Goal: Task Accomplishment & Management: Complete application form

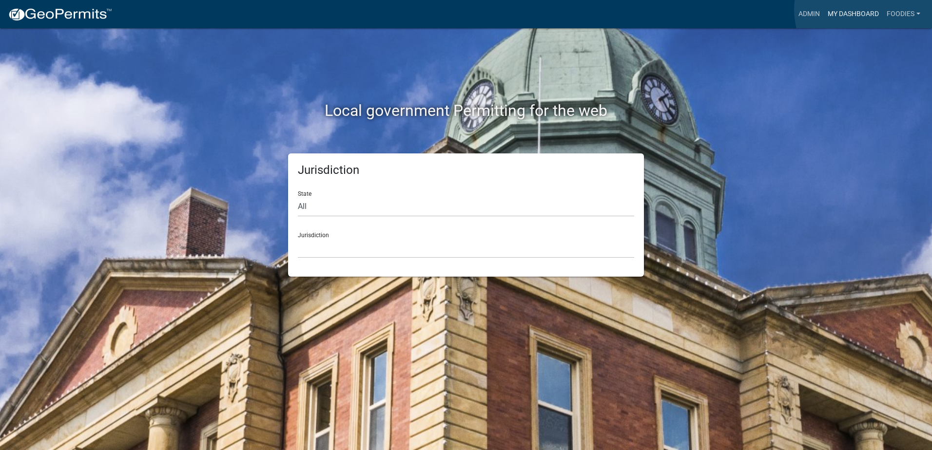
click at [868, 10] on link "My Dashboard" at bounding box center [853, 14] width 59 height 19
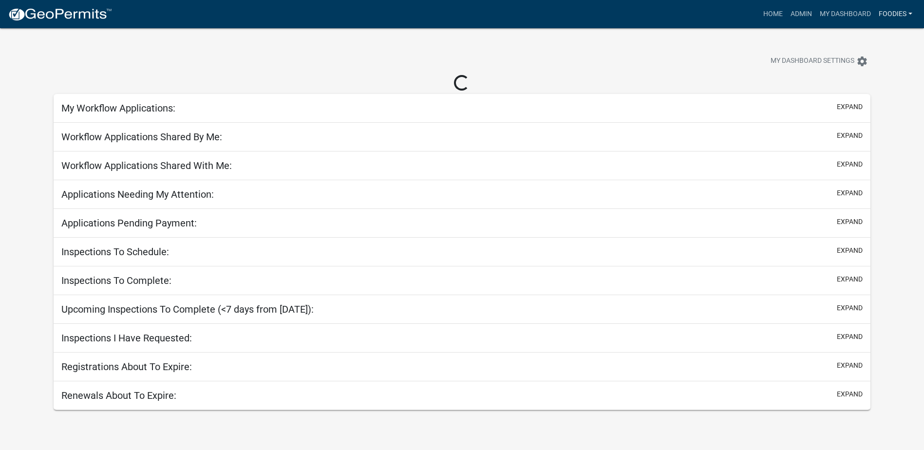
click at [893, 12] on link "Foodies" at bounding box center [895, 14] width 41 height 19
click at [772, 12] on link "Home" at bounding box center [773, 14] width 27 height 19
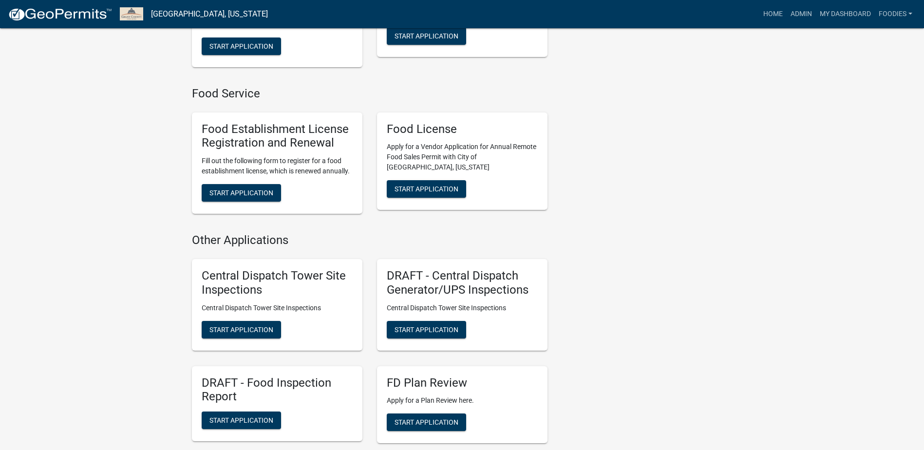
scroll to position [1072, 0]
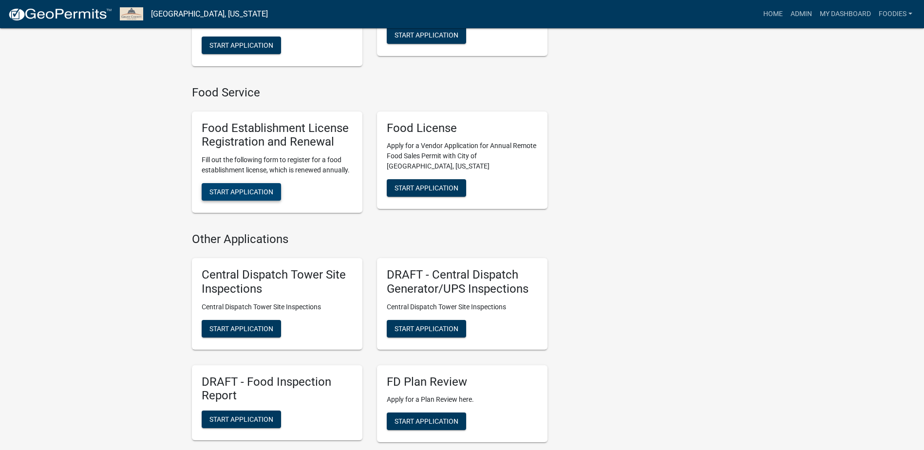
click at [235, 196] on span "Start Application" at bounding box center [242, 192] width 64 height 8
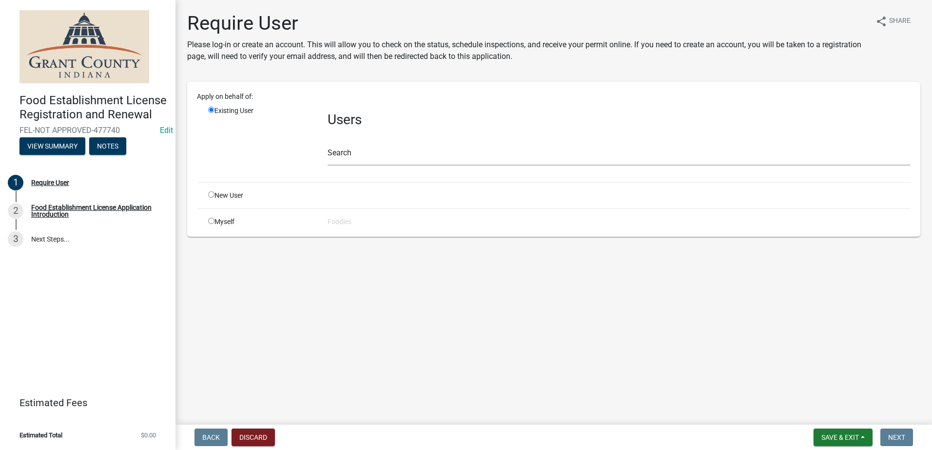
click at [214, 199] on div "New User" at bounding box center [260, 196] width 119 height 10
click at [212, 198] on div "New User" at bounding box center [260, 196] width 119 height 10
click at [212, 195] on input "radio" at bounding box center [211, 195] width 6 height 6
radio input "true"
radio input "false"
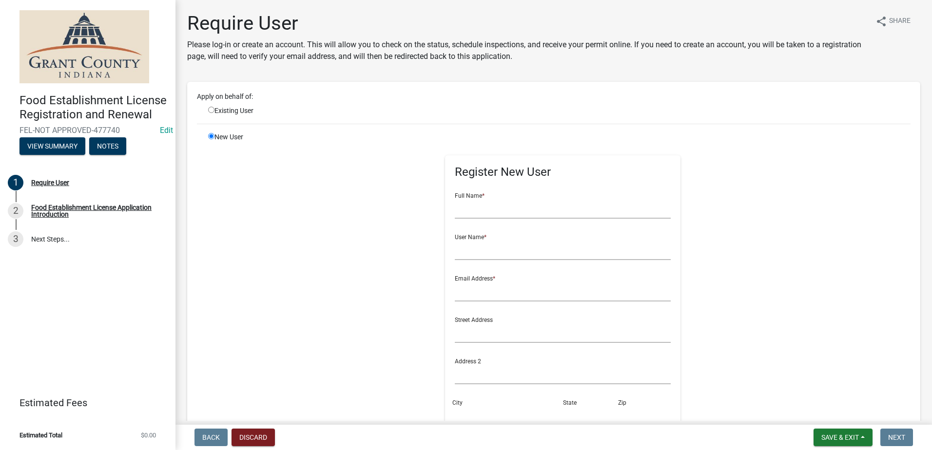
scroll to position [97, 0]
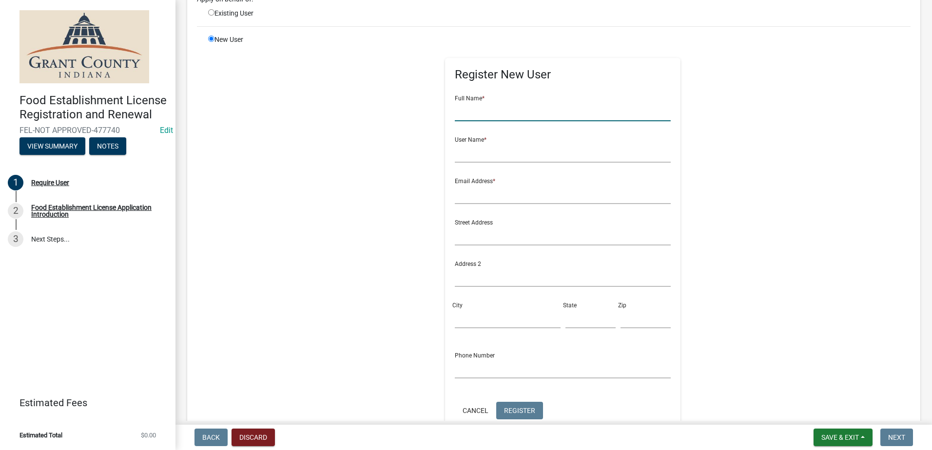
click at [468, 111] on input "text" at bounding box center [563, 111] width 216 height 20
click at [694, 223] on div "Register New User Full Name * User Name * Email Address * Street Address Addres…" at bounding box center [563, 254] width 500 height 439
click at [457, 113] on input "text" at bounding box center [563, 111] width 216 height 20
click at [508, 107] on input "Arctic Oozie" at bounding box center [563, 111] width 216 height 20
type input "Arctic Oozie"
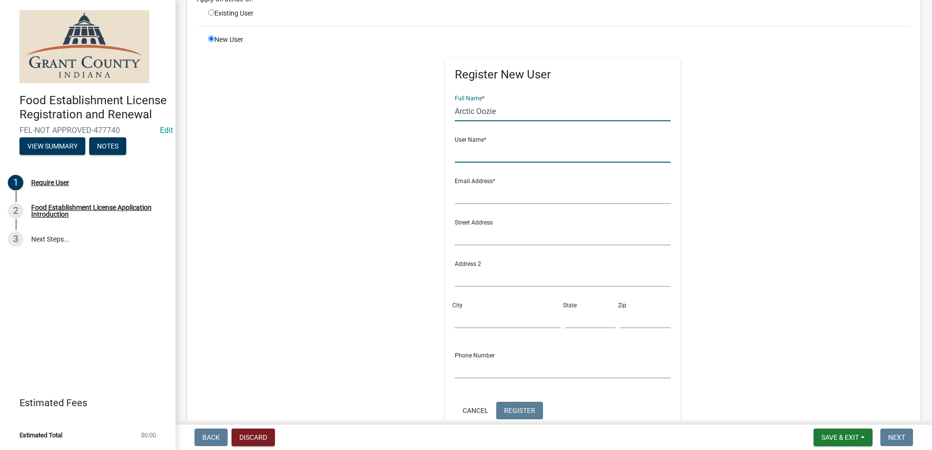
click at [469, 157] on input "text" at bounding box center [563, 153] width 216 height 20
type input "[PERSON_NAME]"
drag, startPoint x: 494, startPoint y: 109, endPoint x: 450, endPoint y: 108, distance: 43.9
click at [455, 108] on input "Arctic Oozie" at bounding box center [563, 111] width 216 height 20
drag, startPoint x: 486, startPoint y: 151, endPoint x: 433, endPoint y: 150, distance: 53.6
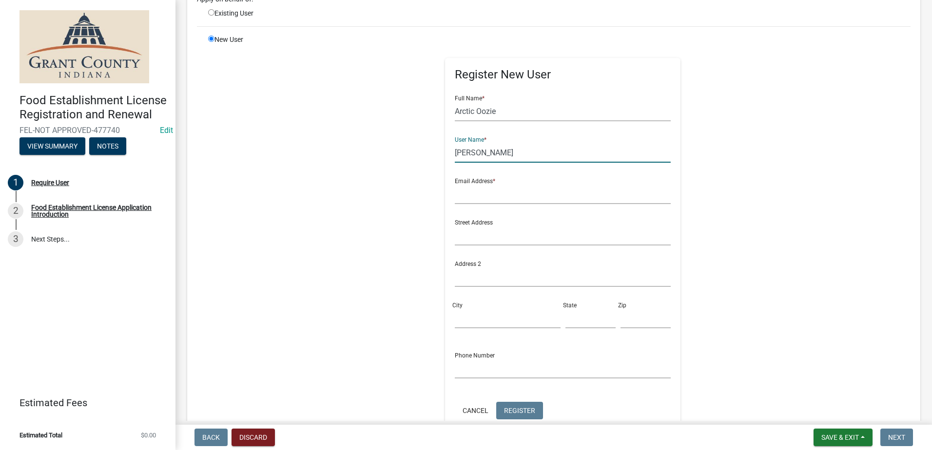
click at [438, 150] on div "Register New User Full Name * Arctic Oozie User Name * [PERSON_NAME] Email Addr…" at bounding box center [563, 254] width 250 height 439
click at [468, 151] on input "text" at bounding box center [563, 153] width 216 height 20
paste input "Arctic Oozie"
type input "Arctic Oozie"
drag, startPoint x: 490, startPoint y: 114, endPoint x: 432, endPoint y: 109, distance: 58.6
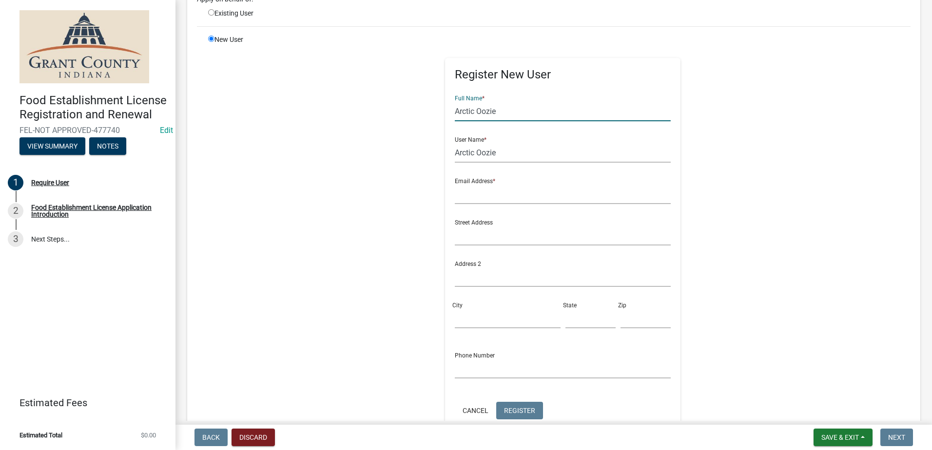
click at [438, 109] on div "Register New User Full Name * Arctic Oozie User Name * Arctic Oozie Email Addre…" at bounding box center [563, 254] width 250 height 439
type input "[PERSON_NAME]"
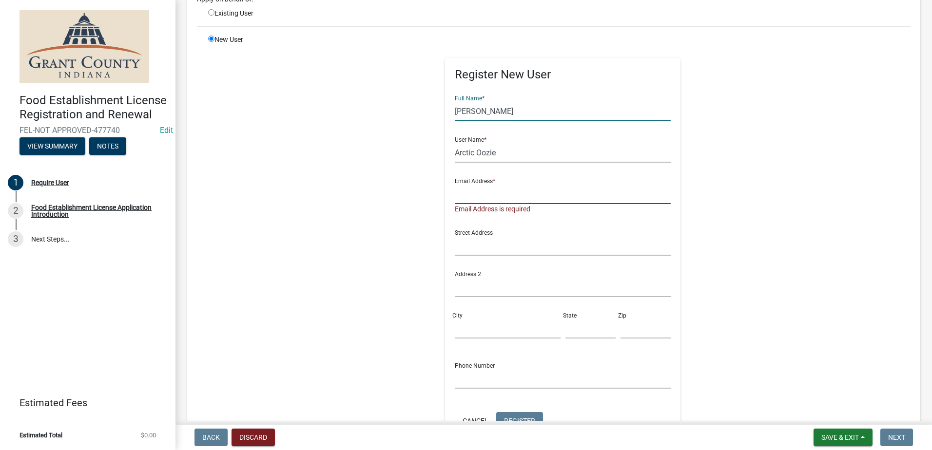
click at [470, 193] on input "text" at bounding box center [563, 194] width 216 height 20
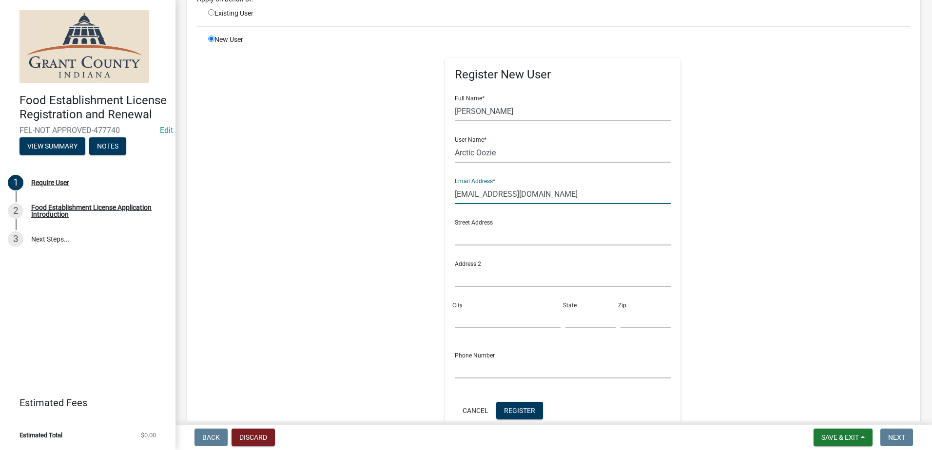
type input "[EMAIL_ADDRESS][DOMAIN_NAME]"
type input "[STREET_ADDRESS]"
type input "[GEOGRAPHIC_DATA]"
type input "IN"
type input "46970"
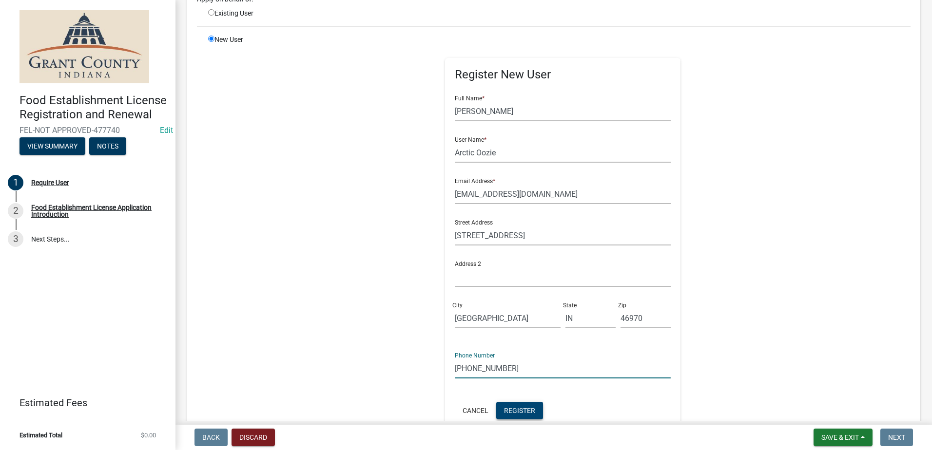
type input "[PHONE_NUMBER]"
click at [504, 406] on span "Register" at bounding box center [519, 410] width 31 height 8
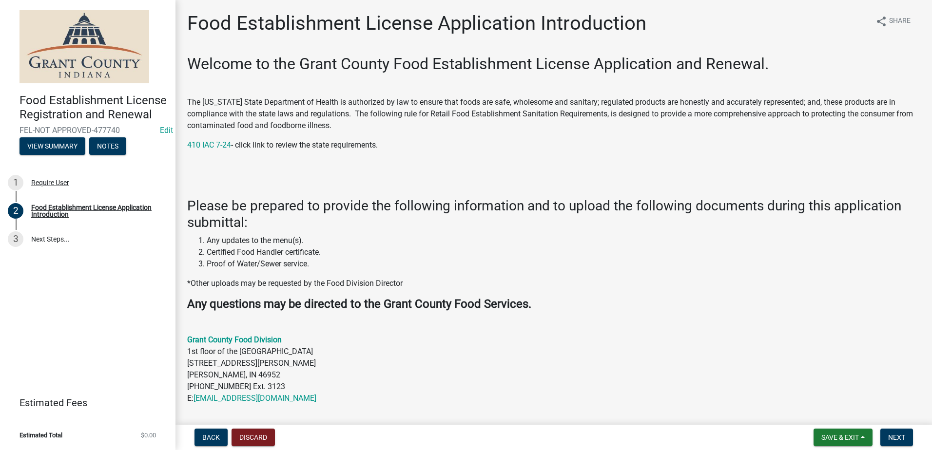
scroll to position [244, 0]
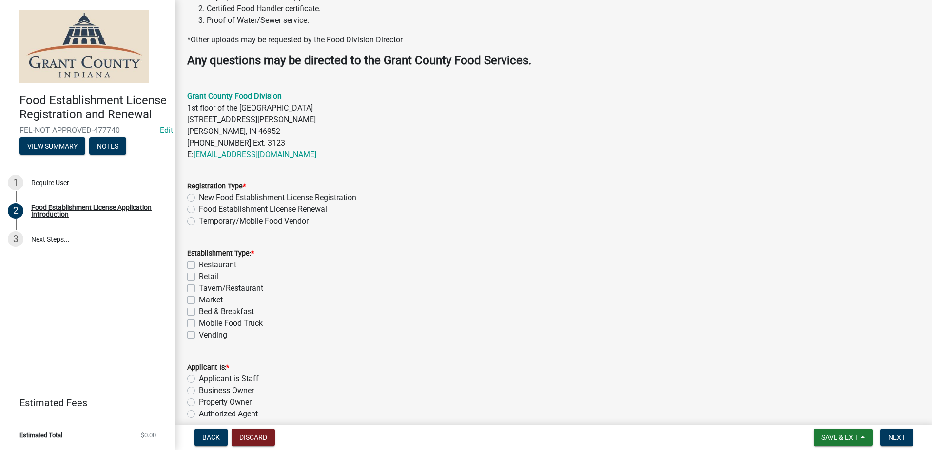
click at [199, 325] on label "Mobile Food Truck" at bounding box center [231, 324] width 64 height 12
click at [199, 324] on input "Mobile Food Truck" at bounding box center [202, 321] width 6 height 6
checkbox input "true"
checkbox input "false"
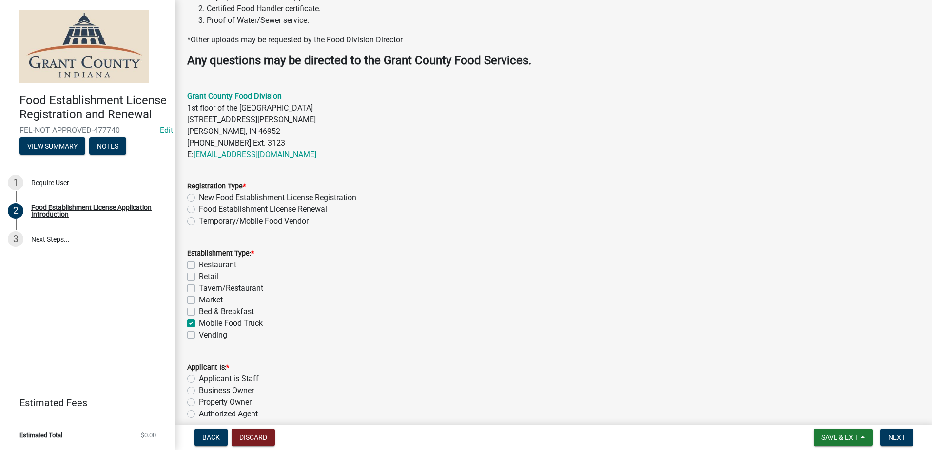
checkbox input "false"
checkbox input "true"
checkbox input "false"
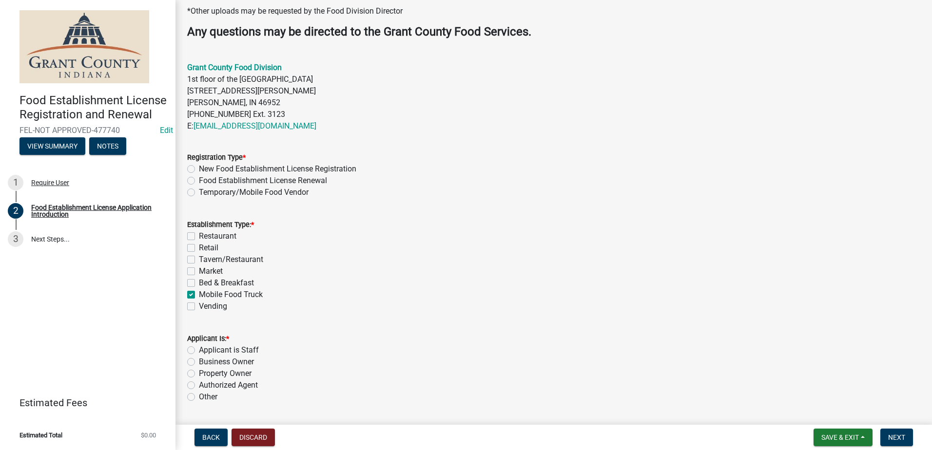
scroll to position [301, 0]
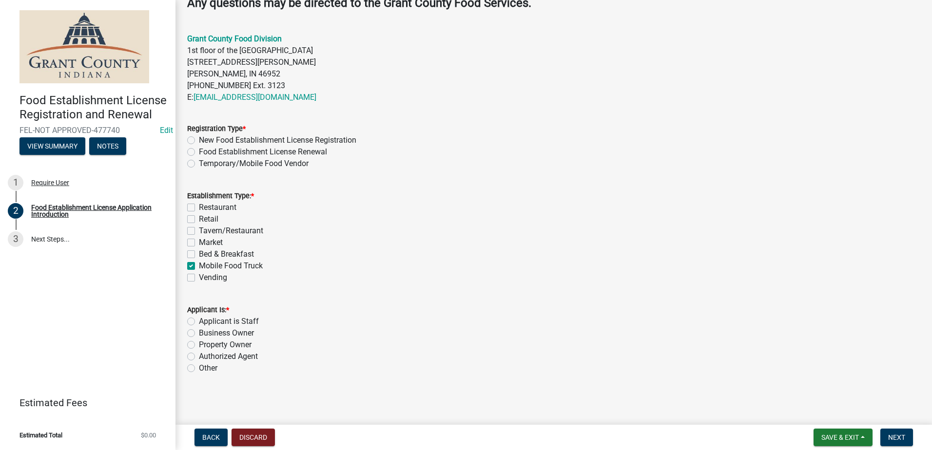
drag, startPoint x: 192, startPoint y: 358, endPoint x: 220, endPoint y: 355, distance: 28.0
click at [199, 358] on label "Authorized Agent" at bounding box center [228, 357] width 59 height 12
click at [199, 357] on input "Authorized Agent" at bounding box center [202, 354] width 6 height 6
radio input "true"
click at [199, 164] on label "Temporary/Mobile Food Vendor" at bounding box center [254, 164] width 110 height 12
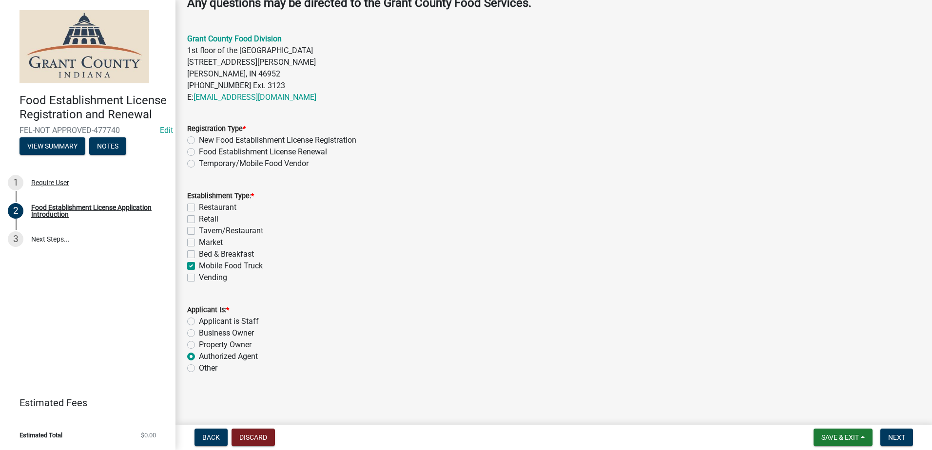
click at [199, 164] on input "Temporary/Mobile Food Vendor" at bounding box center [202, 161] width 6 height 6
radio input "true"
click at [884, 437] on button "Next" at bounding box center [896, 438] width 33 height 18
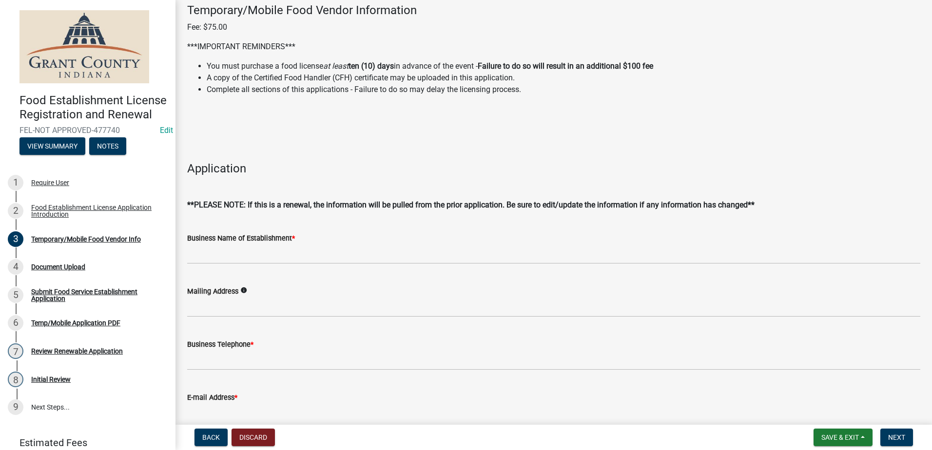
scroll to position [146, 0]
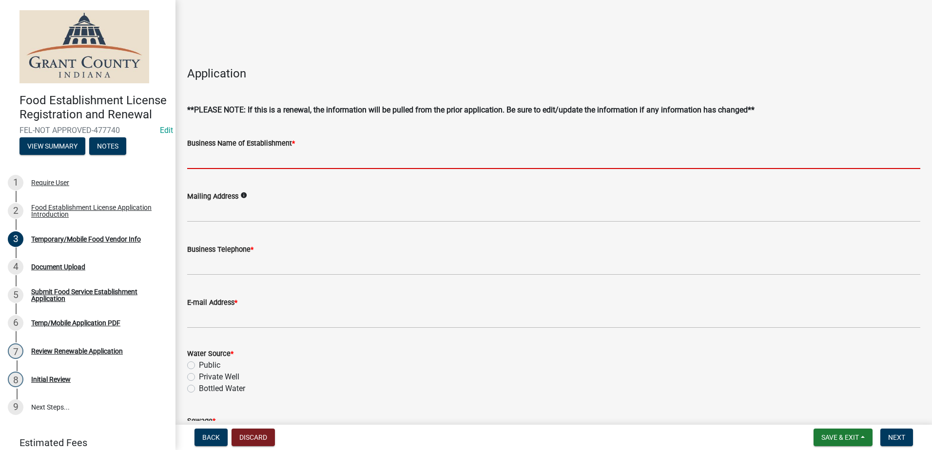
click at [206, 162] on input "Business Name of Establishment *" at bounding box center [553, 159] width 733 height 20
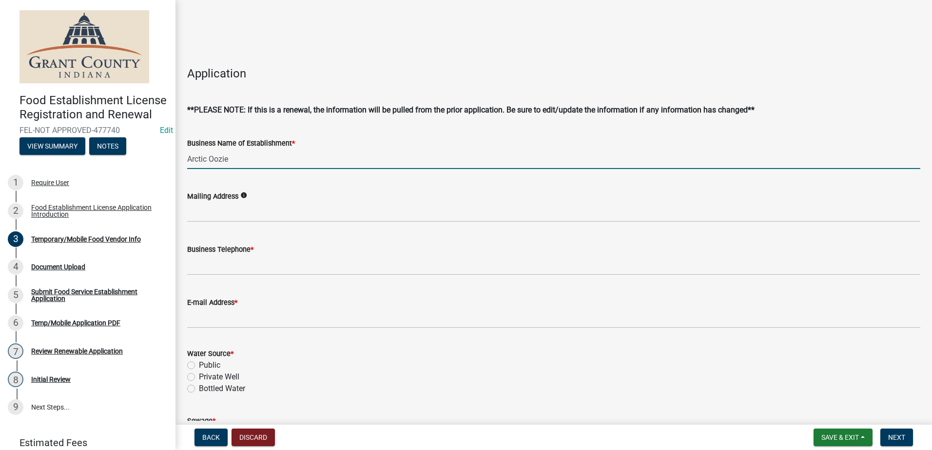
type input "Arctic Oozie"
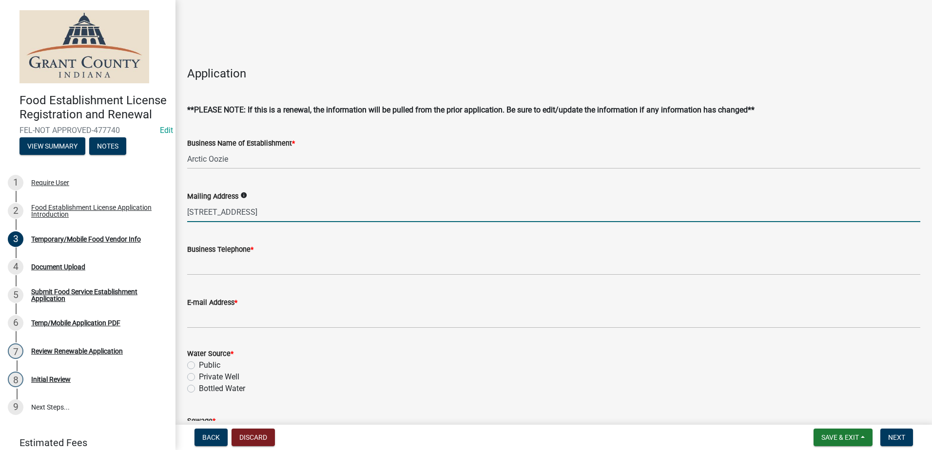
type input "[STREET_ADDRESS]"
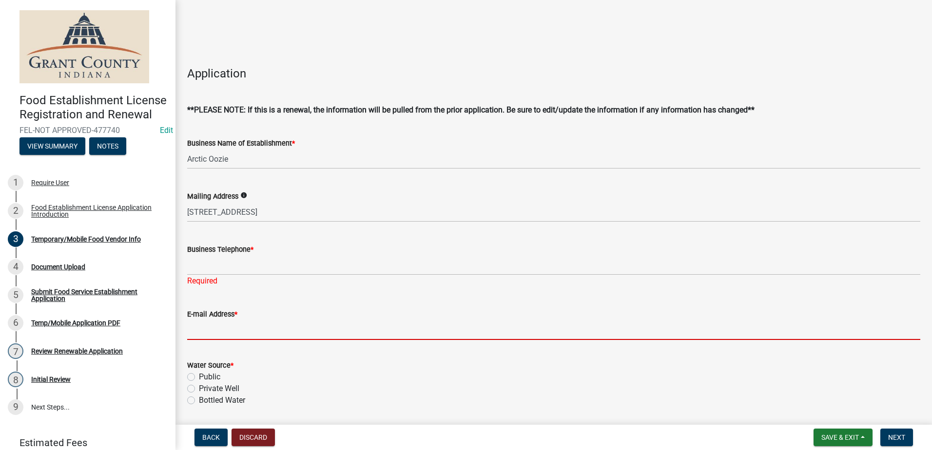
click at [459, 325] on input "E-mail Address *" at bounding box center [553, 330] width 733 height 20
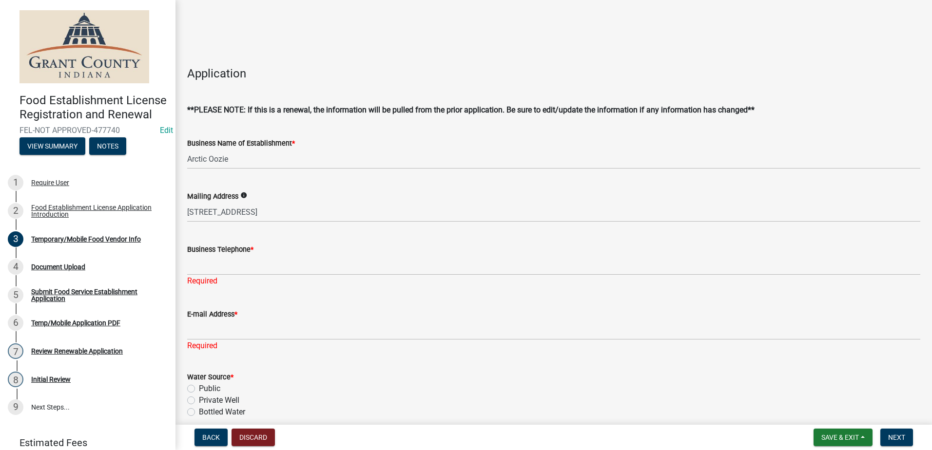
click at [390, 244] on div "Business Telephone *" at bounding box center [553, 250] width 733 height 12
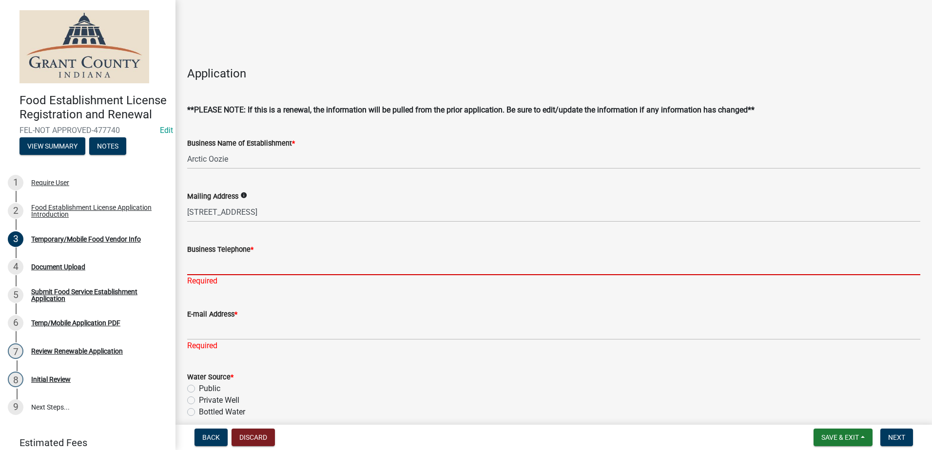
click at [214, 268] on input "Business Telephone *" at bounding box center [553, 265] width 733 height 20
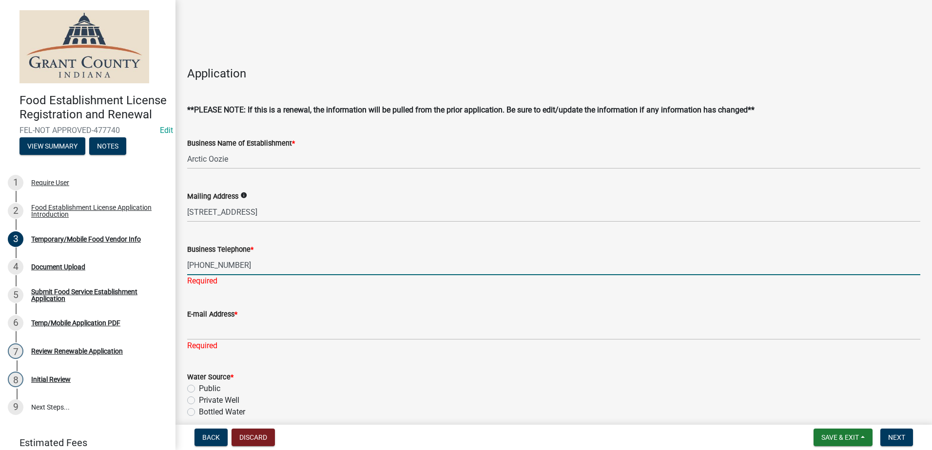
type input "[PHONE_NUMBER]"
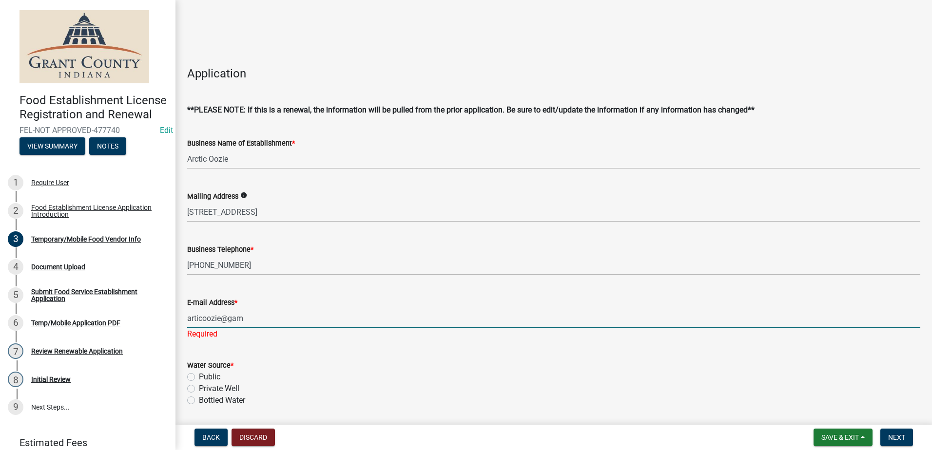
drag, startPoint x: 193, startPoint y: 318, endPoint x: 301, endPoint y: 315, distance: 107.7
click at [270, 309] on input "arcticoozie@gam" at bounding box center [553, 318] width 733 height 20
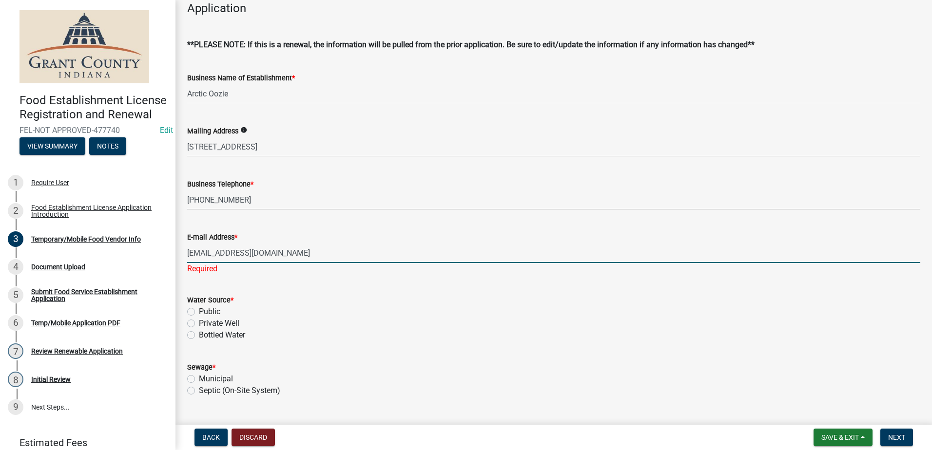
scroll to position [341, 0]
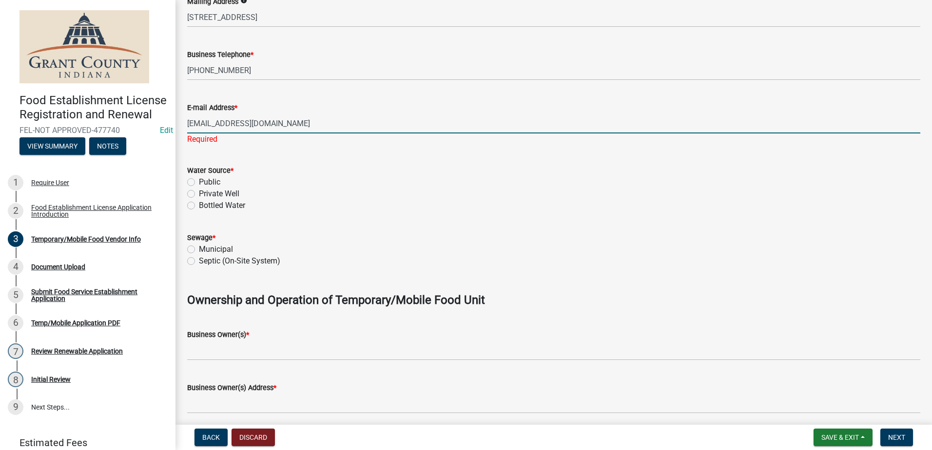
type input "[EMAIL_ADDRESS][DOMAIN_NAME]"
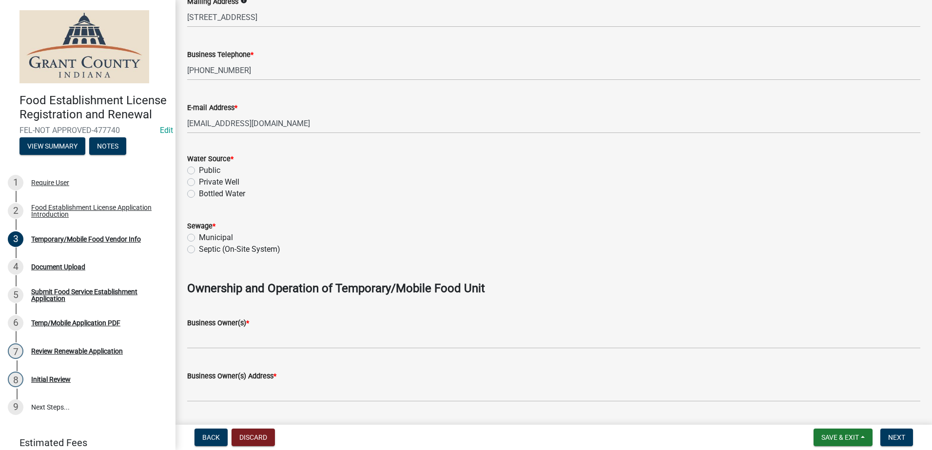
click at [188, 182] on div "Water Source * Public Private Well Bottled Water" at bounding box center [553, 176] width 733 height 47
click at [199, 171] on label "Public" at bounding box center [209, 171] width 21 height 12
click at [199, 171] on input "Public" at bounding box center [202, 168] width 6 height 6
radio input "true"
click at [199, 237] on label "Municipal" at bounding box center [216, 238] width 34 height 12
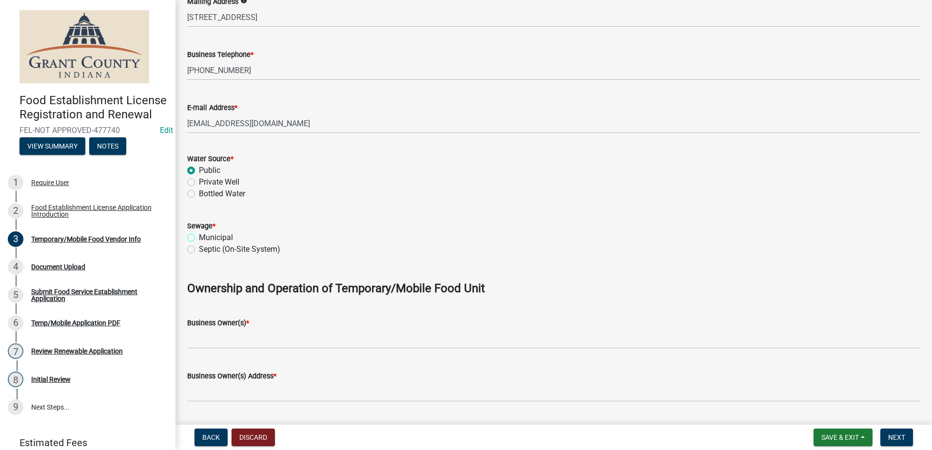
click at [199, 237] on input "Municipal" at bounding box center [202, 235] width 6 height 6
radio input "true"
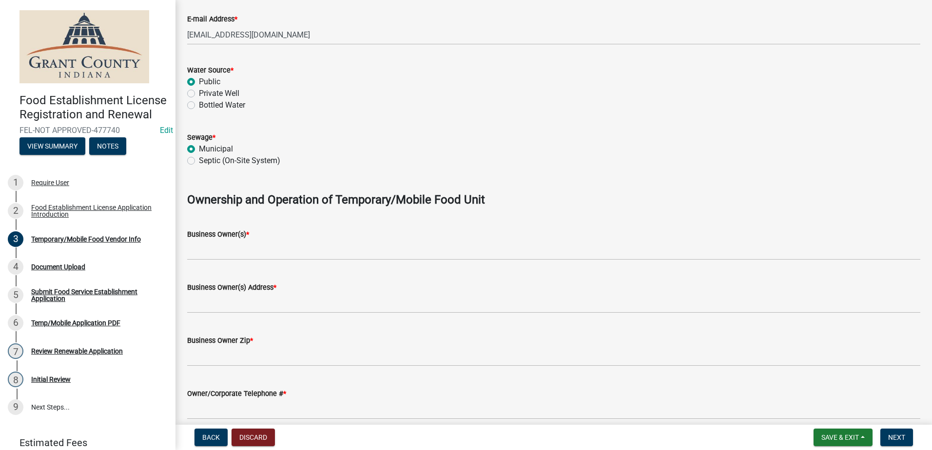
scroll to position [439, 0]
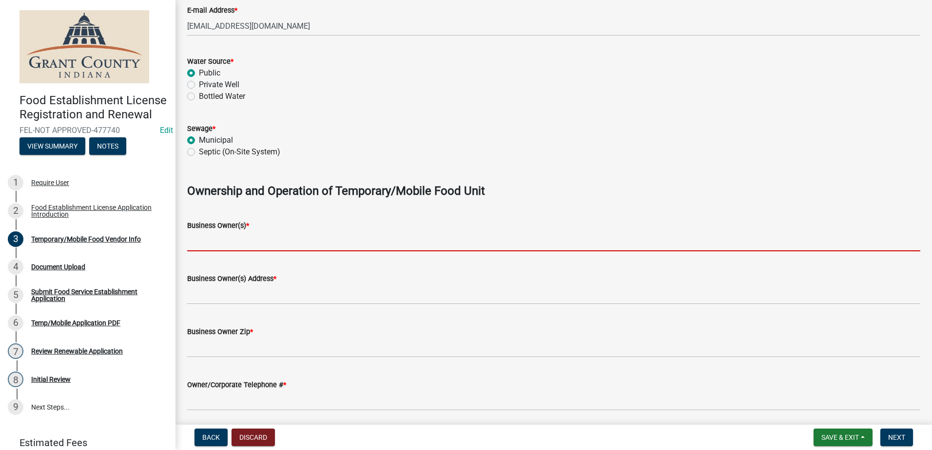
click at [207, 245] on input "Business Owner(s) *" at bounding box center [553, 241] width 733 height 20
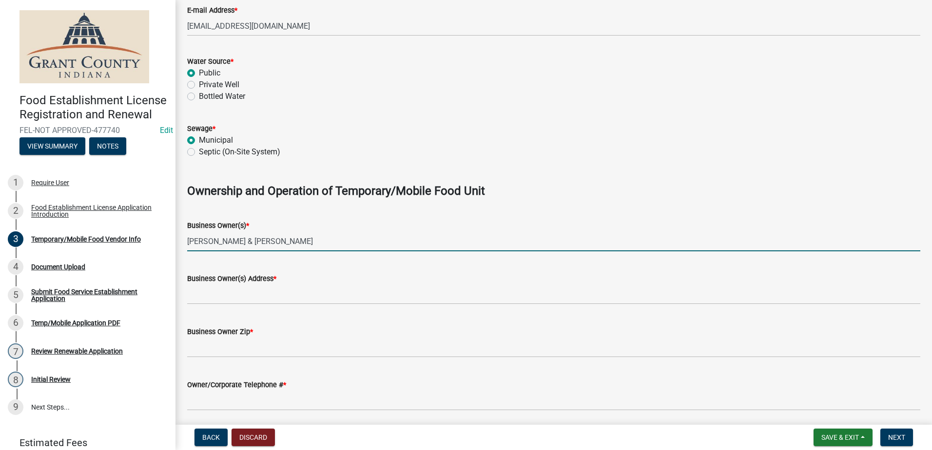
type input "[PERSON_NAME] & [PERSON_NAME]"
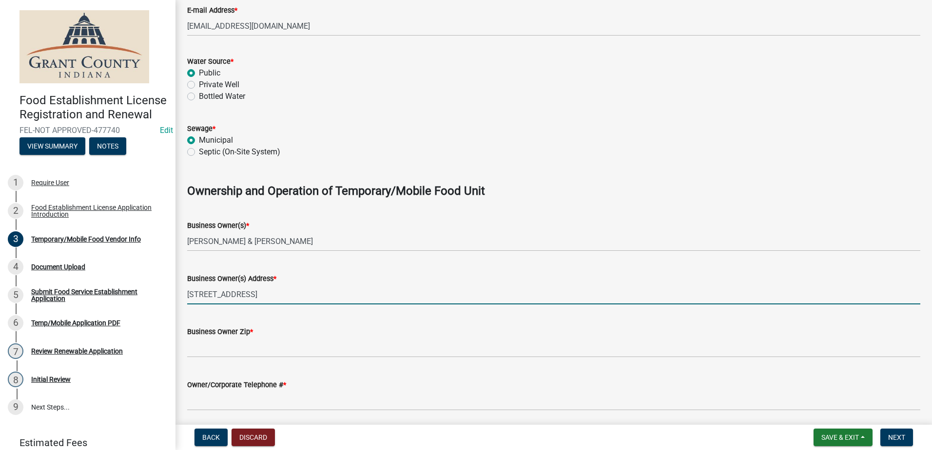
type input "[STREET_ADDRESS]"
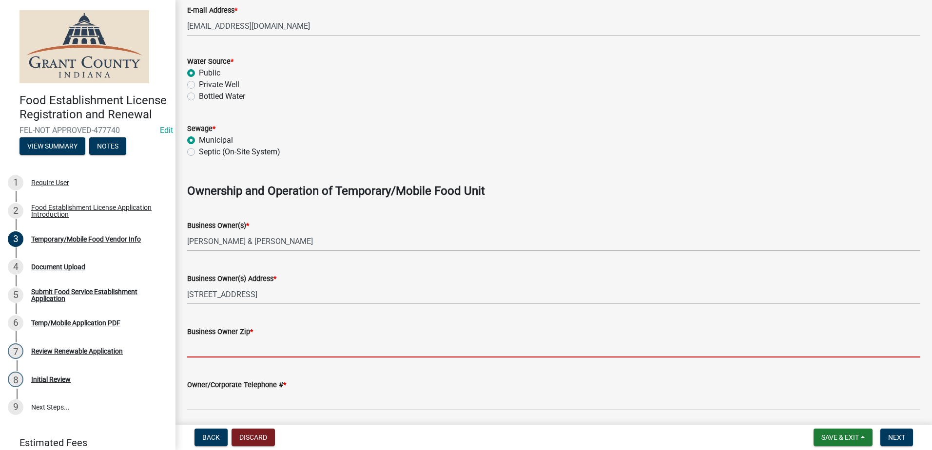
click at [217, 352] on input "Business Owner Zip *" at bounding box center [553, 348] width 733 height 20
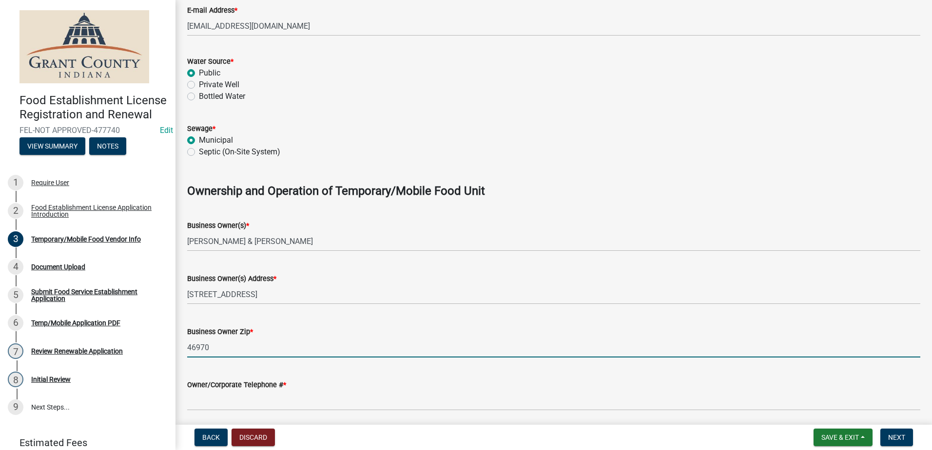
type input "46970"
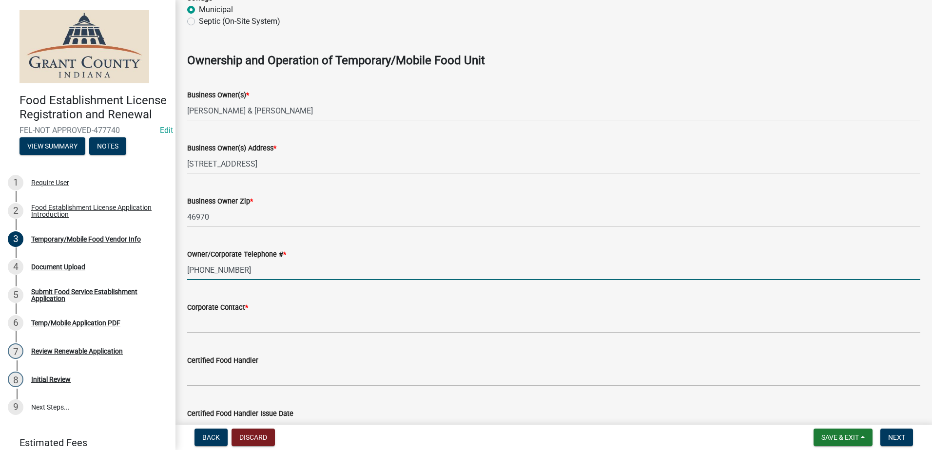
scroll to position [682, 0]
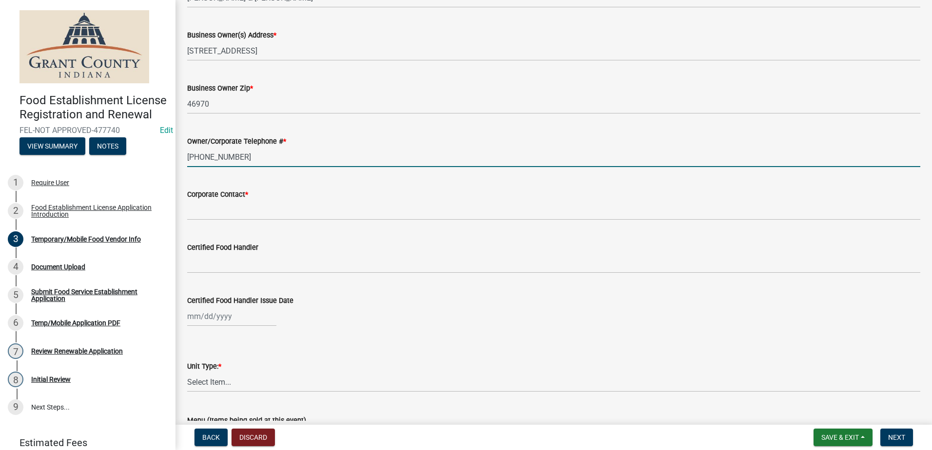
type input "[PHONE_NUMBER]"
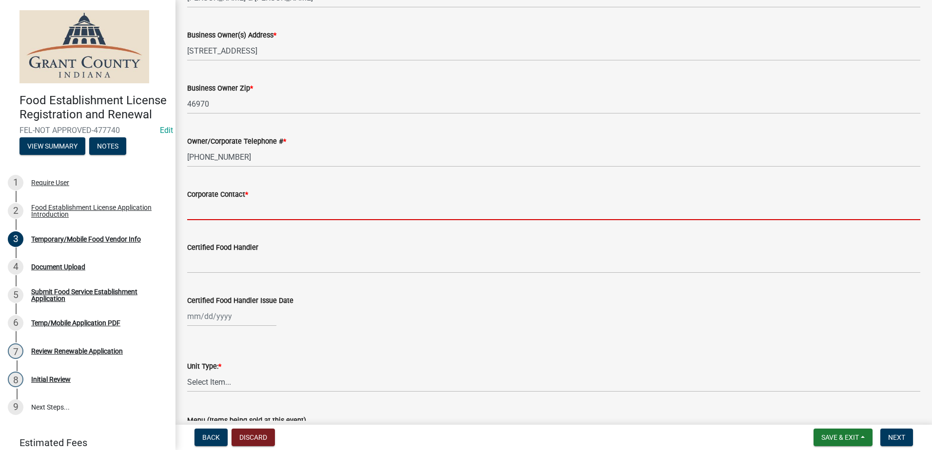
click at [243, 216] on input "Corporate Contact *" at bounding box center [553, 210] width 733 height 20
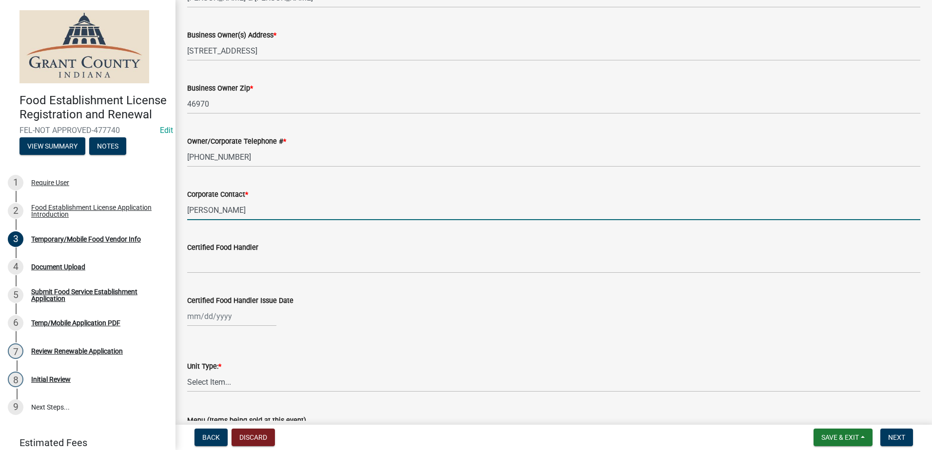
type input "[PERSON_NAME]"
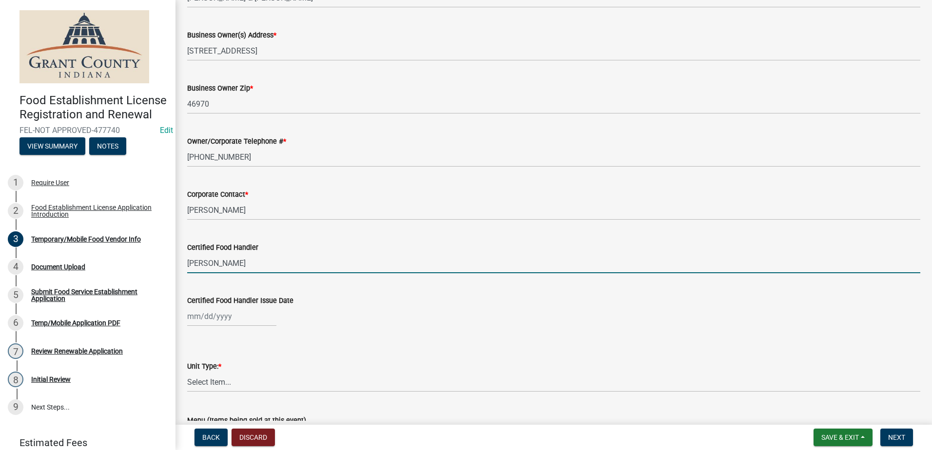
type input "[PERSON_NAME]"
select select "9"
select select "2025"
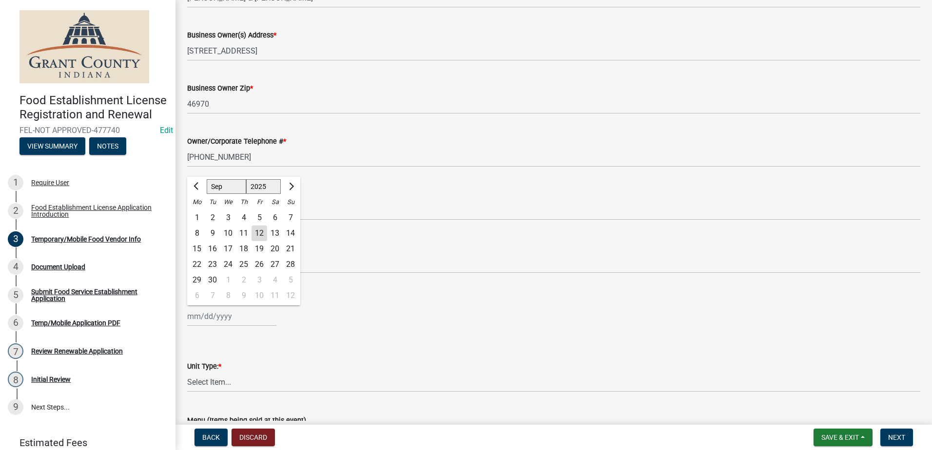
click at [383, 323] on div "[PERSON_NAME] Feb Mar Apr [PERSON_NAME][DATE] Oct Nov [DATE] 1526 1527 1528 152…" at bounding box center [553, 317] width 733 height 20
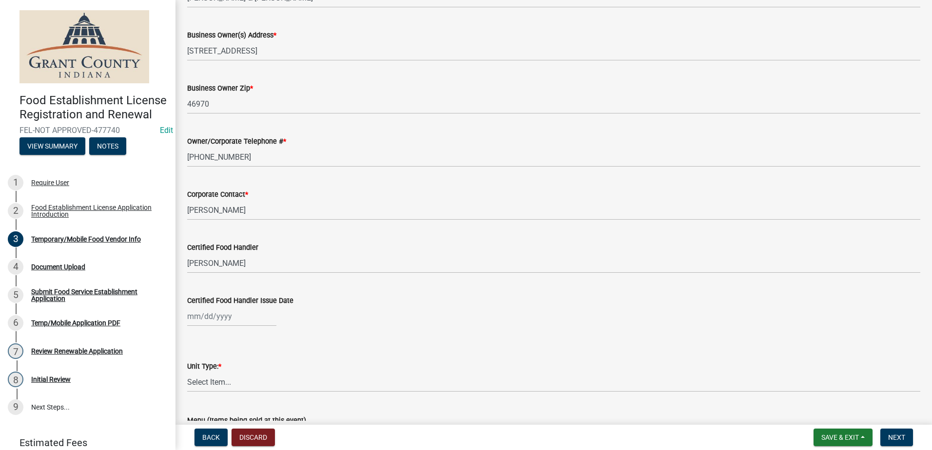
select select "9"
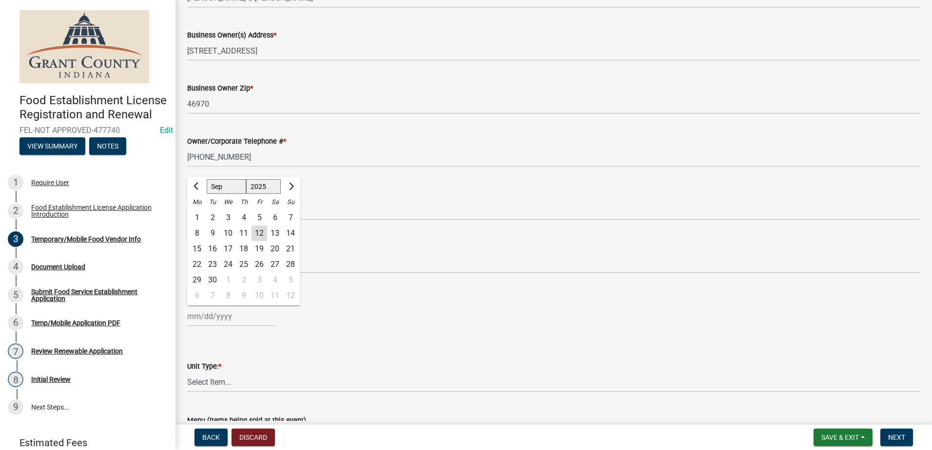
click at [232, 318] on div "[PERSON_NAME] Feb Mar Apr [PERSON_NAME][DATE] Oct Nov [DATE] 1526 1527 1528 152…" at bounding box center [231, 317] width 89 height 20
click at [252, 322] on input "Certified Food Handler Issue Date" at bounding box center [231, 317] width 89 height 20
click at [264, 187] on select "1525 1526 1527 1528 1529 1530 1531 1532 1533 1534 1535 1536 1537 1538 1539 1540…" at bounding box center [263, 186] width 35 height 15
select select "2024"
click at [246, 179] on select "1525 1526 1527 1528 1529 1530 1531 1532 1533 1534 1535 1536 1537 1538 1539 1540…" at bounding box center [263, 186] width 35 height 15
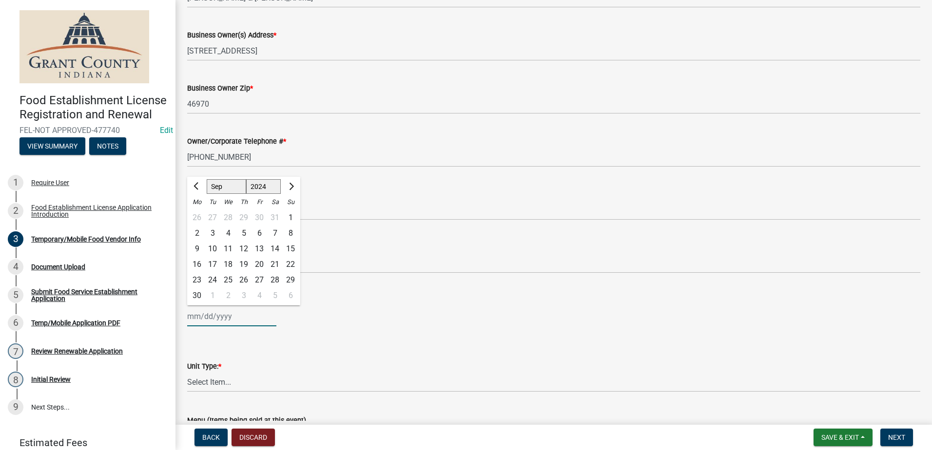
click at [223, 186] on select "Jan Feb Mar Apr May Jun [DATE] Aug Sep Oct Nov Dec" at bounding box center [226, 186] width 39 height 15
select select "3"
click at [207, 179] on select "Jan Feb Mar Apr May Jun [DATE] Aug Sep Oct Nov Dec" at bounding box center [226, 186] width 39 height 15
click at [273, 247] on div "16" at bounding box center [275, 249] width 16 height 16
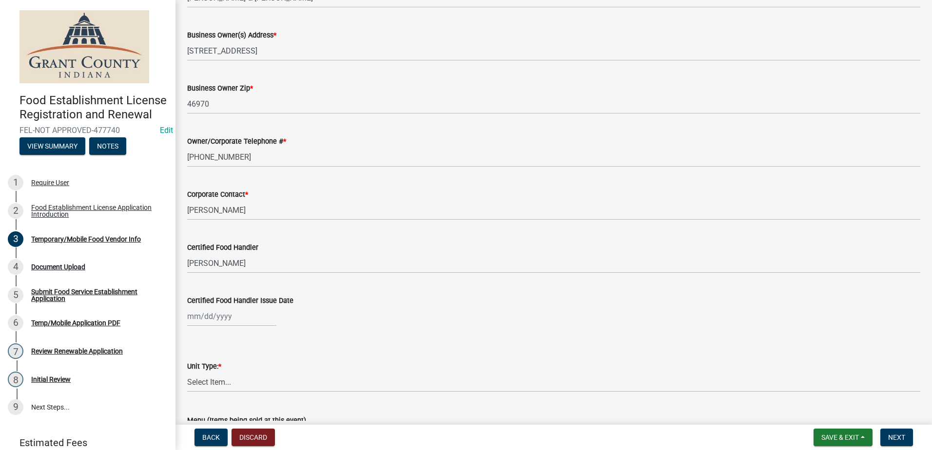
type input "[DATE]"
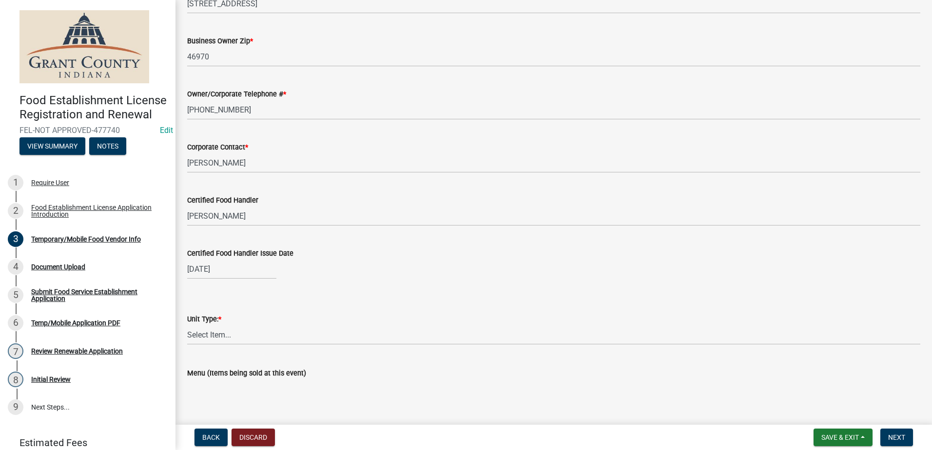
scroll to position [858, 0]
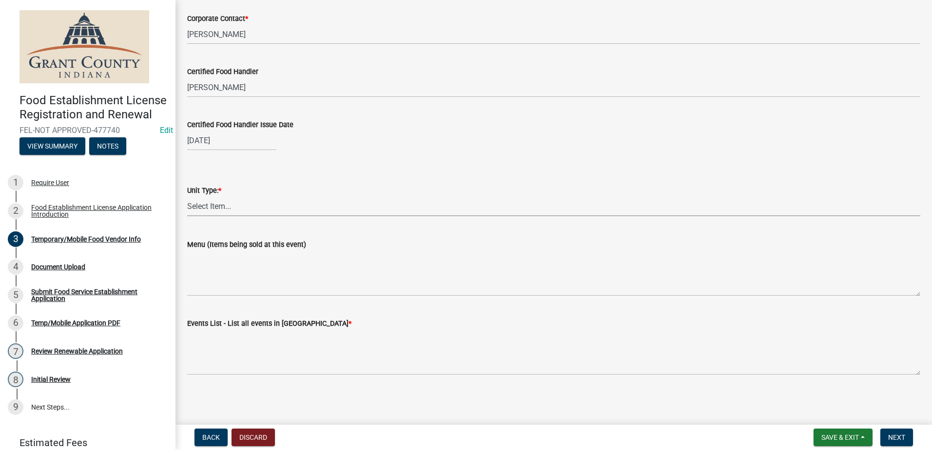
click at [203, 205] on select "Select Item... Mobile Trailer Stand Tent Cart Truck" at bounding box center [553, 206] width 733 height 20
click at [187, 196] on select "Select Item... Mobile Trailer Stand Tent Cart Truck" at bounding box center [553, 206] width 733 height 20
select select "986694ba-6a39-4309-ba8e-cbcd507728d3"
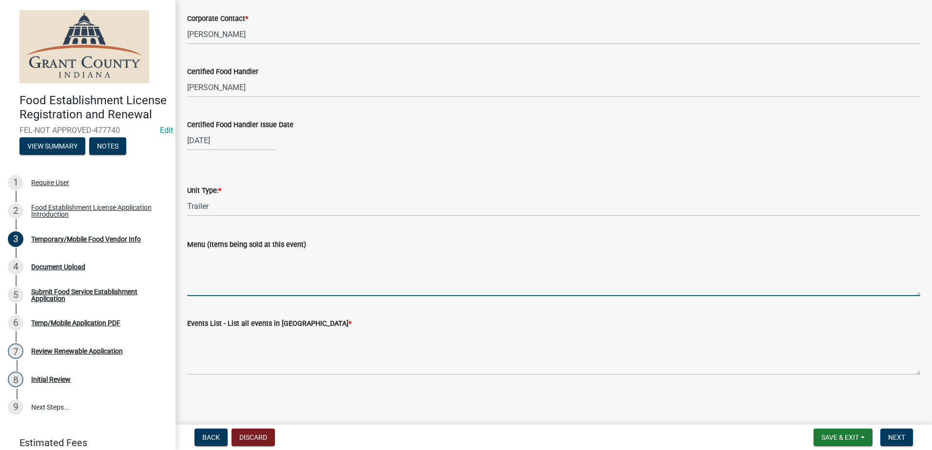
click at [205, 273] on textarea "Menu (Items being sold at this event)" at bounding box center [553, 273] width 733 height 46
type textarea "Hot Dog, Corndog, Nachoa"
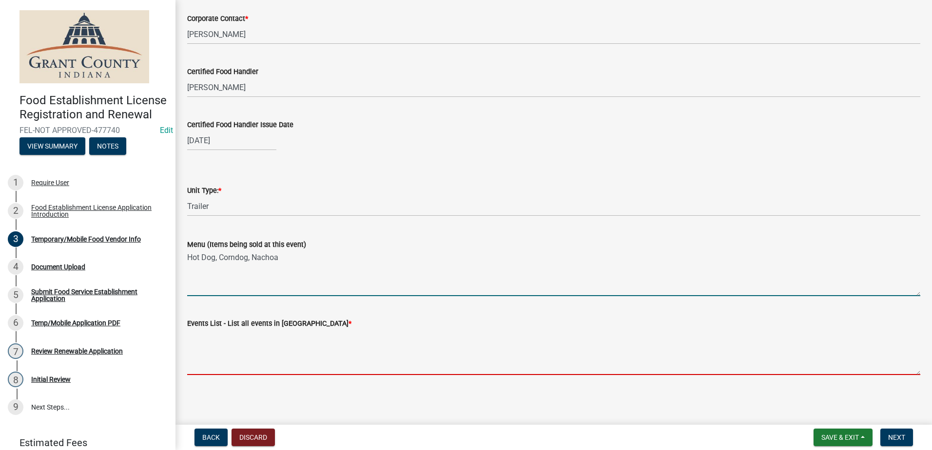
click at [246, 356] on textarea "Events List - List all events in [GEOGRAPHIC_DATA] *" at bounding box center [553, 352] width 733 height 46
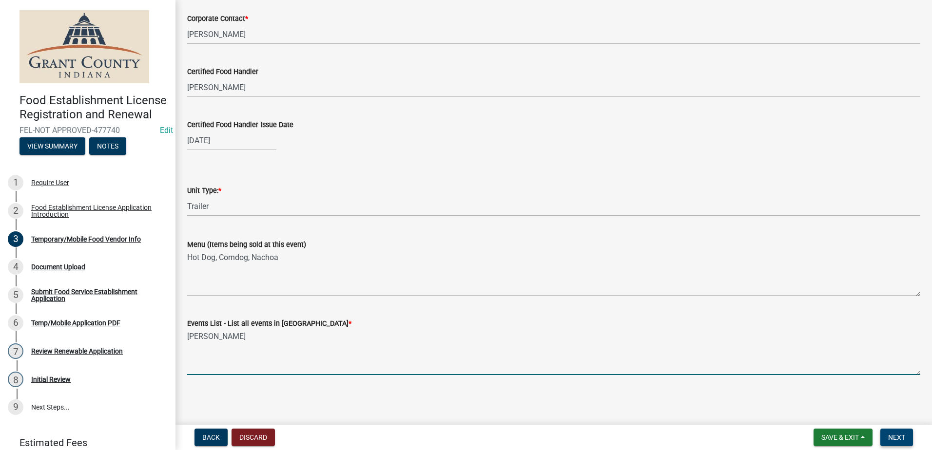
type textarea "[PERSON_NAME]"
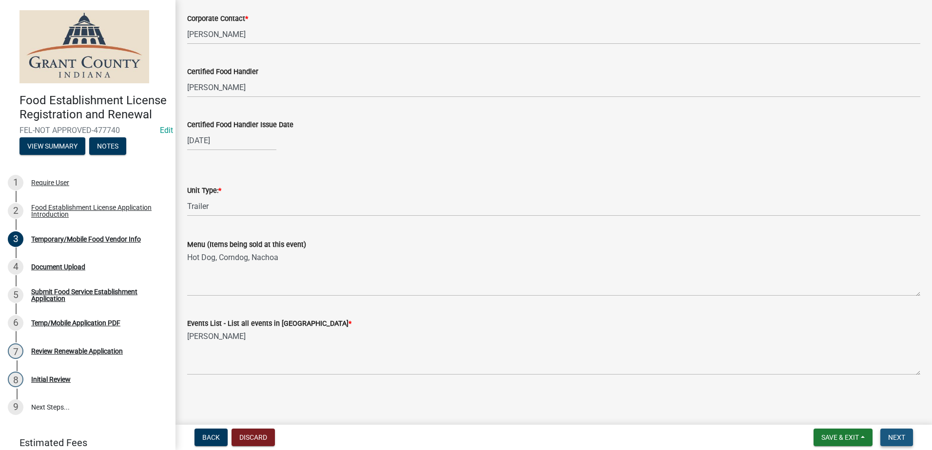
click at [892, 438] on span "Next" at bounding box center [896, 438] width 17 height 8
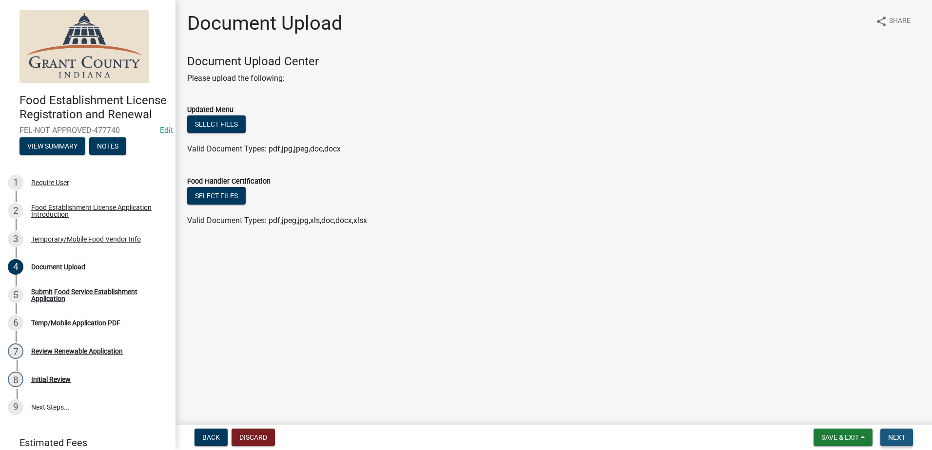
click at [893, 444] on button "Next" at bounding box center [896, 438] width 33 height 18
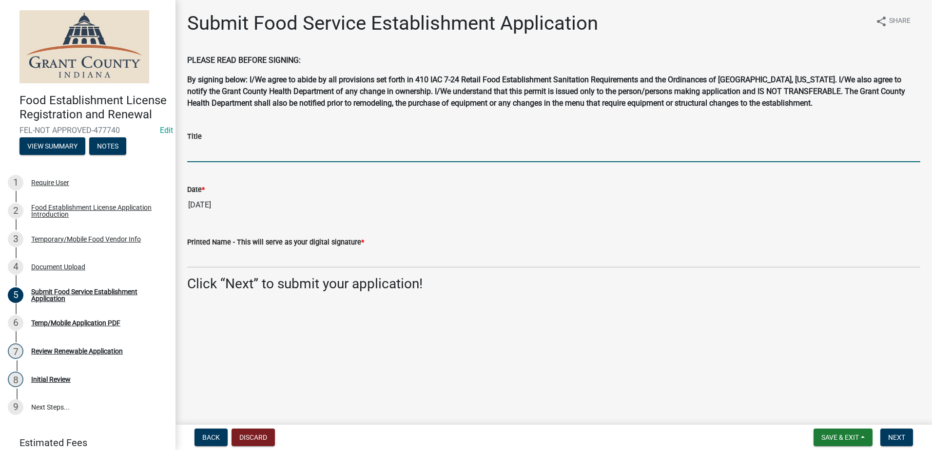
click at [231, 144] on input "Title" at bounding box center [553, 152] width 733 height 20
type input "owner"
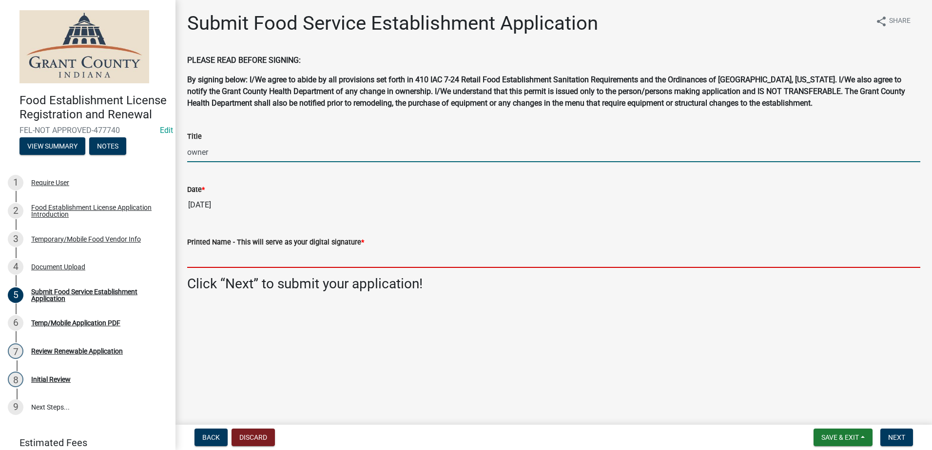
click at [196, 263] on input "Printed Name - This will serve as your digital signature *" at bounding box center [553, 258] width 733 height 20
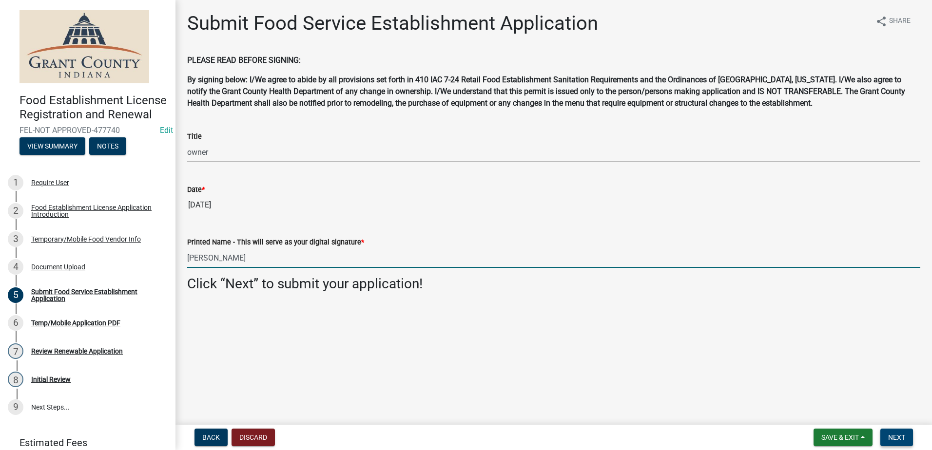
type input "[PERSON_NAME]"
click at [906, 441] on button "Next" at bounding box center [896, 438] width 33 height 18
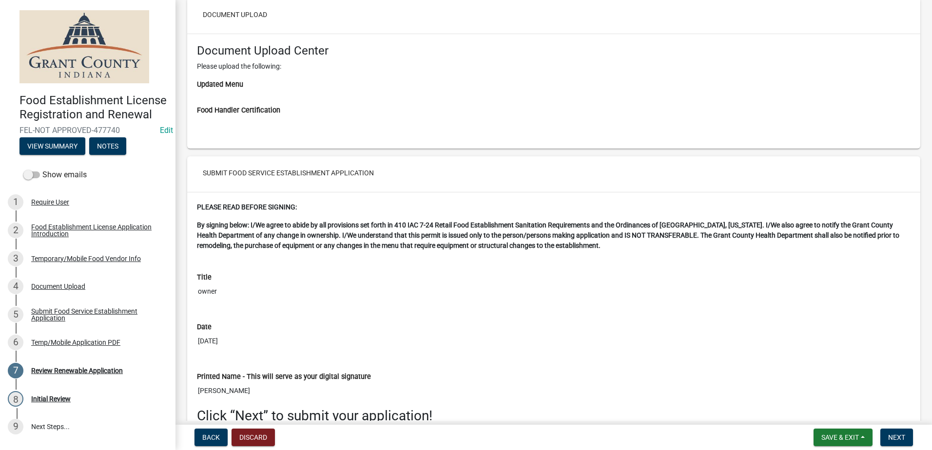
scroll to position [1920, 0]
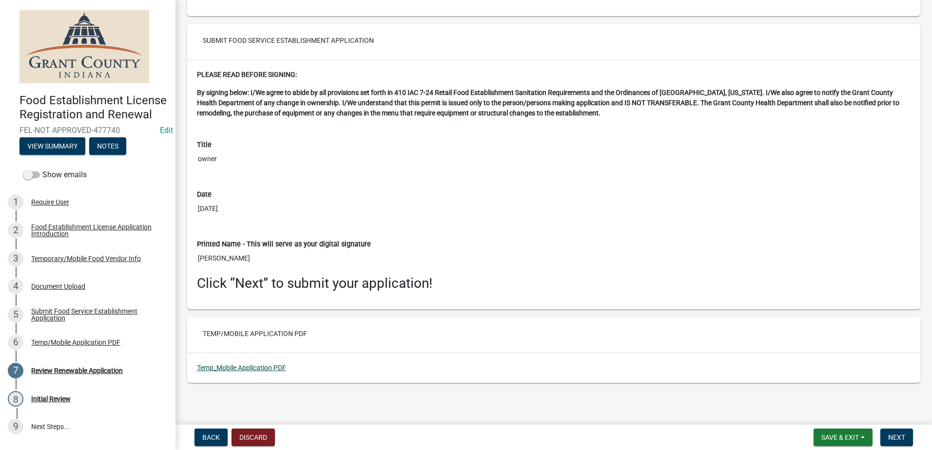
click at [247, 371] on link "Temp_Mobile Application PDF" at bounding box center [241, 368] width 89 height 8
click at [888, 434] on span "Next" at bounding box center [896, 438] width 17 height 8
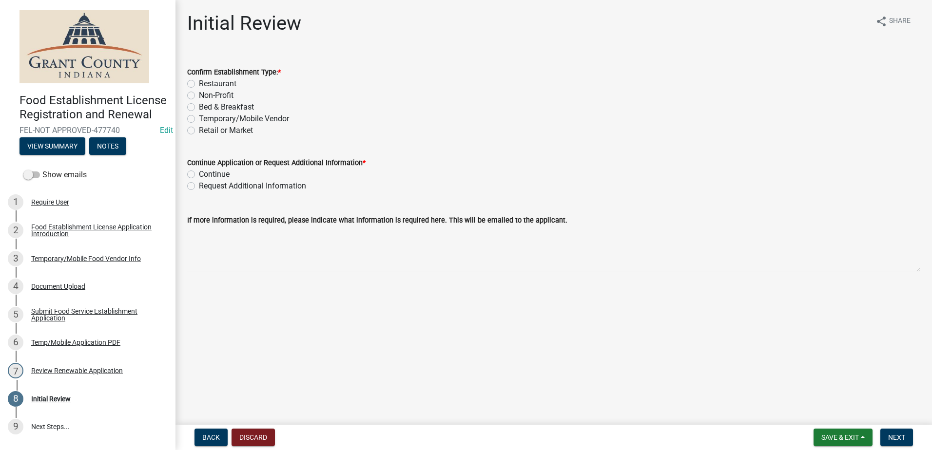
click at [199, 116] on label "Temporary/Mobile Vendor" at bounding box center [244, 119] width 90 height 12
click at [199, 116] on input "Temporary/Mobile Vendor" at bounding box center [202, 116] width 6 height 6
radio input "true"
click at [199, 175] on label "Continue" at bounding box center [214, 175] width 31 height 12
click at [199, 175] on input "Continue" at bounding box center [202, 172] width 6 height 6
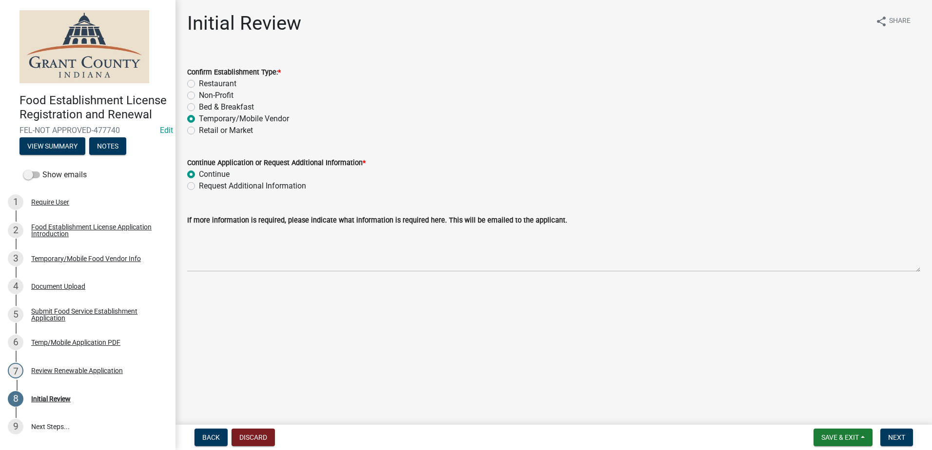
radio input "true"
click at [896, 441] on span "Next" at bounding box center [896, 438] width 17 height 8
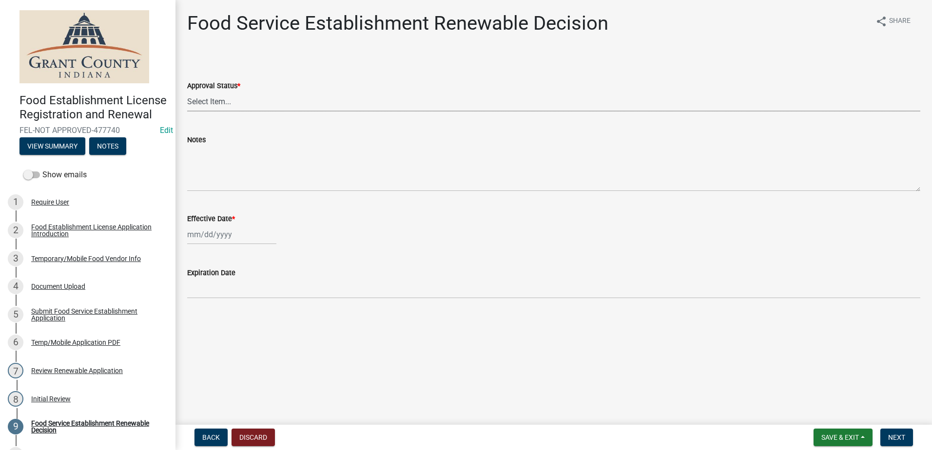
click at [200, 100] on select "Select Item... Approved Denied" at bounding box center [553, 102] width 733 height 20
click at [187, 92] on select "Select Item... Approved Denied" at bounding box center [553, 102] width 733 height 20
select select "f8bc5ebe-de22-4857-900a-5f4c078c3457"
select select "9"
select select "2025"
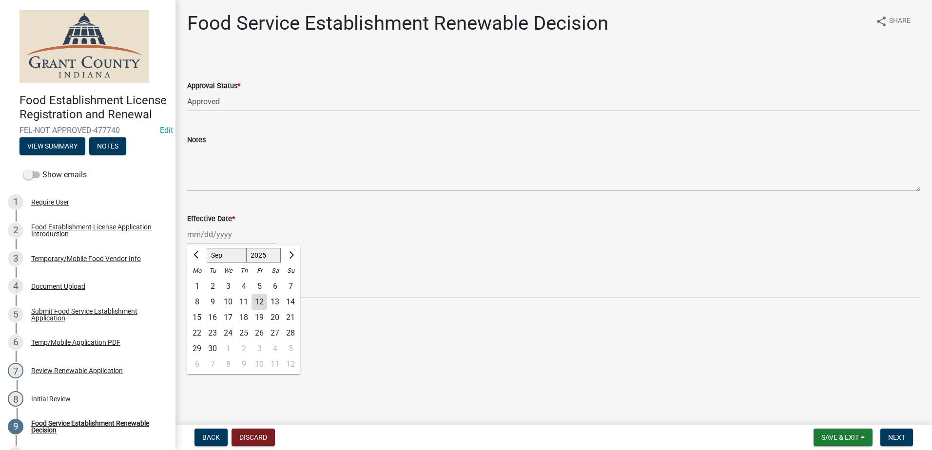
click at [190, 232] on div "[PERSON_NAME] Feb Mar Apr [PERSON_NAME][DATE] Oct Nov [DATE] 1526 1527 1528 152…" at bounding box center [231, 235] width 89 height 20
click at [261, 303] on div "12" at bounding box center [259, 302] width 16 height 16
type input "[DATE]"
click at [889, 431] on button "Next" at bounding box center [896, 438] width 33 height 18
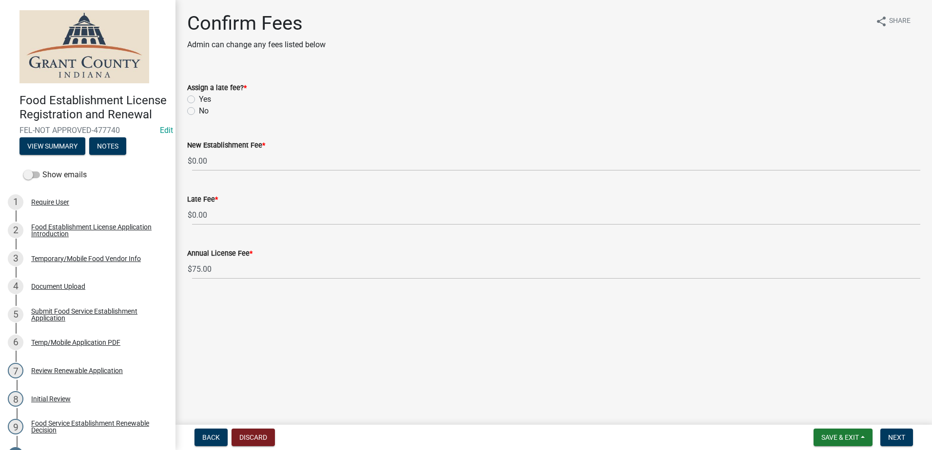
click at [199, 110] on label "No" at bounding box center [204, 111] width 10 height 12
click at [199, 110] on input "No" at bounding box center [202, 108] width 6 height 6
radio input "true"
click at [898, 437] on span "Next" at bounding box center [896, 438] width 17 height 8
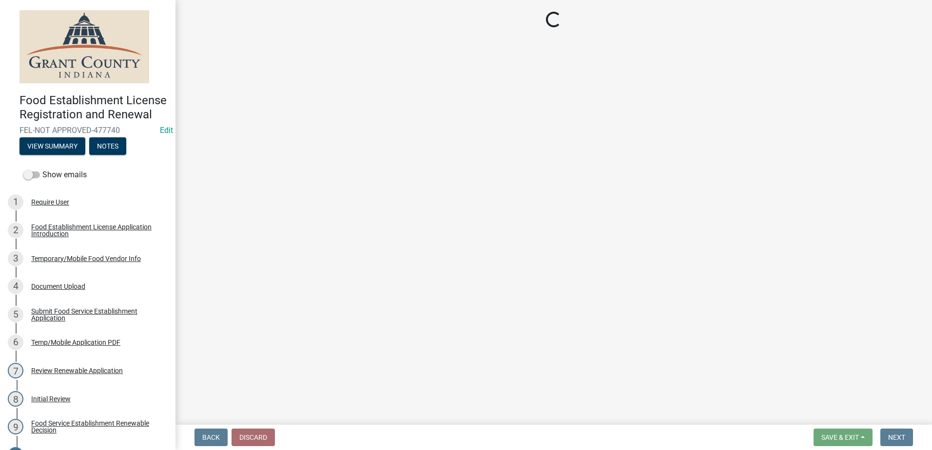
select select "2: 1"
